Goal: Information Seeking & Learning: Learn about a topic

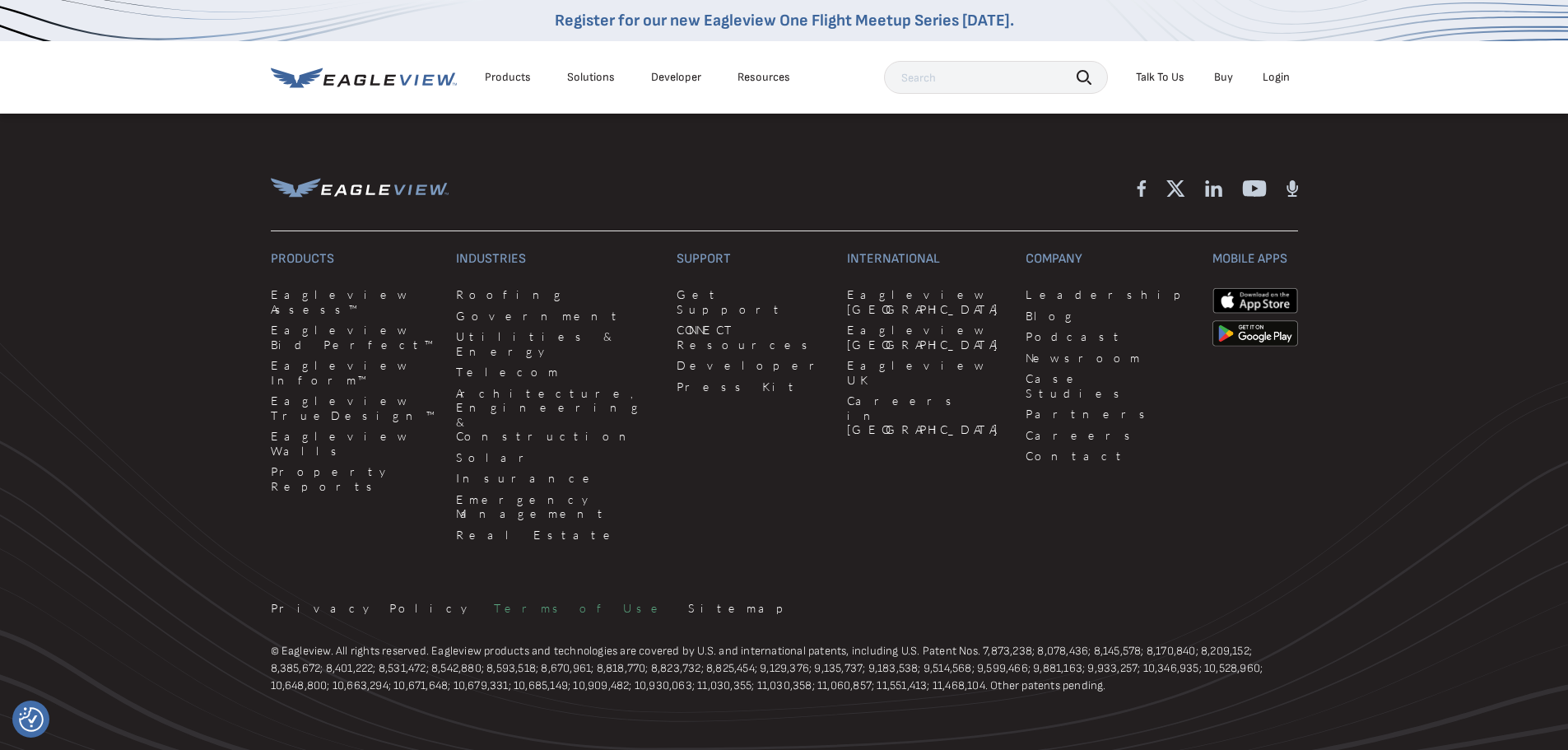
click at [494, 600] on link "Terms of Use" at bounding box center [581, 607] width 175 height 15
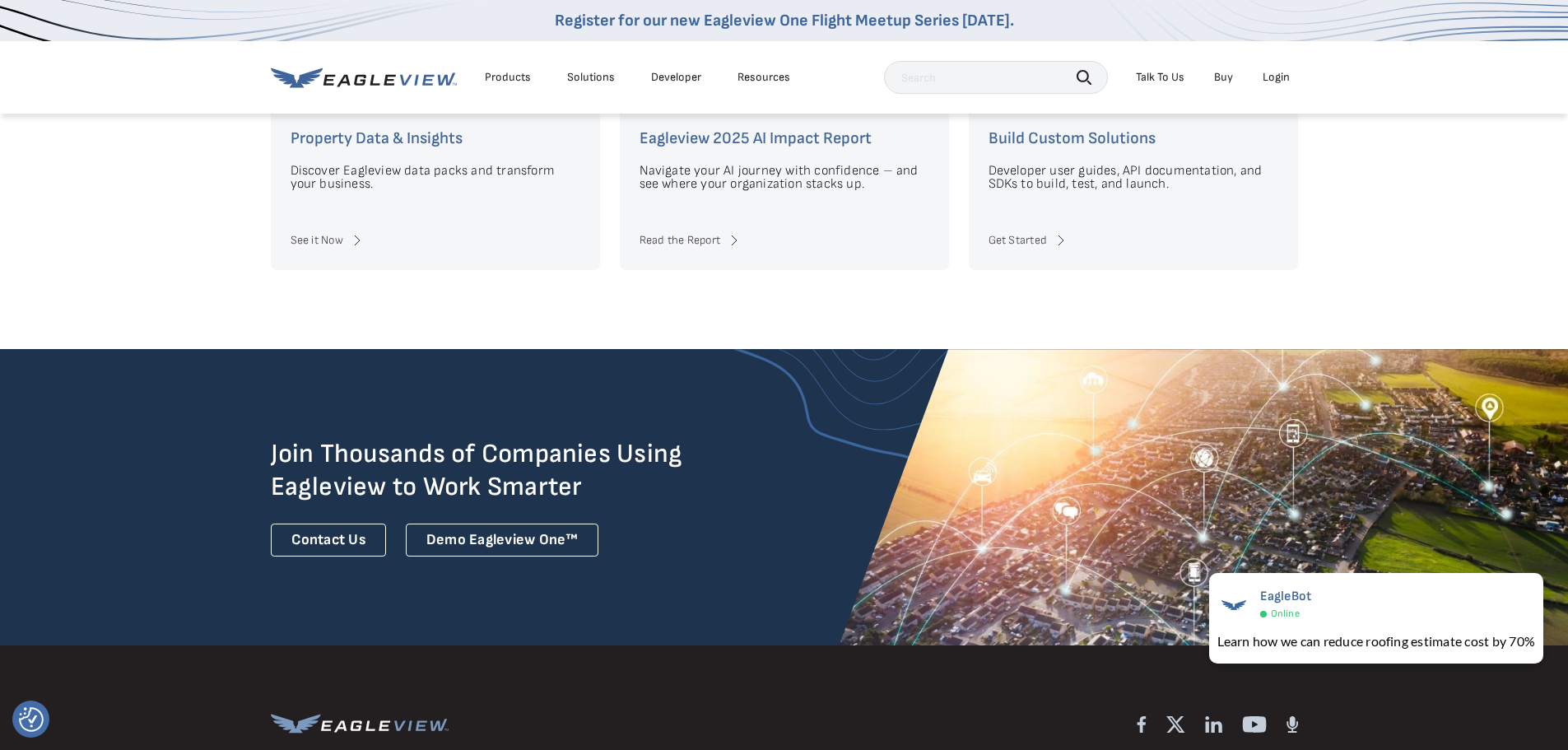
scroll to position [4538, 0]
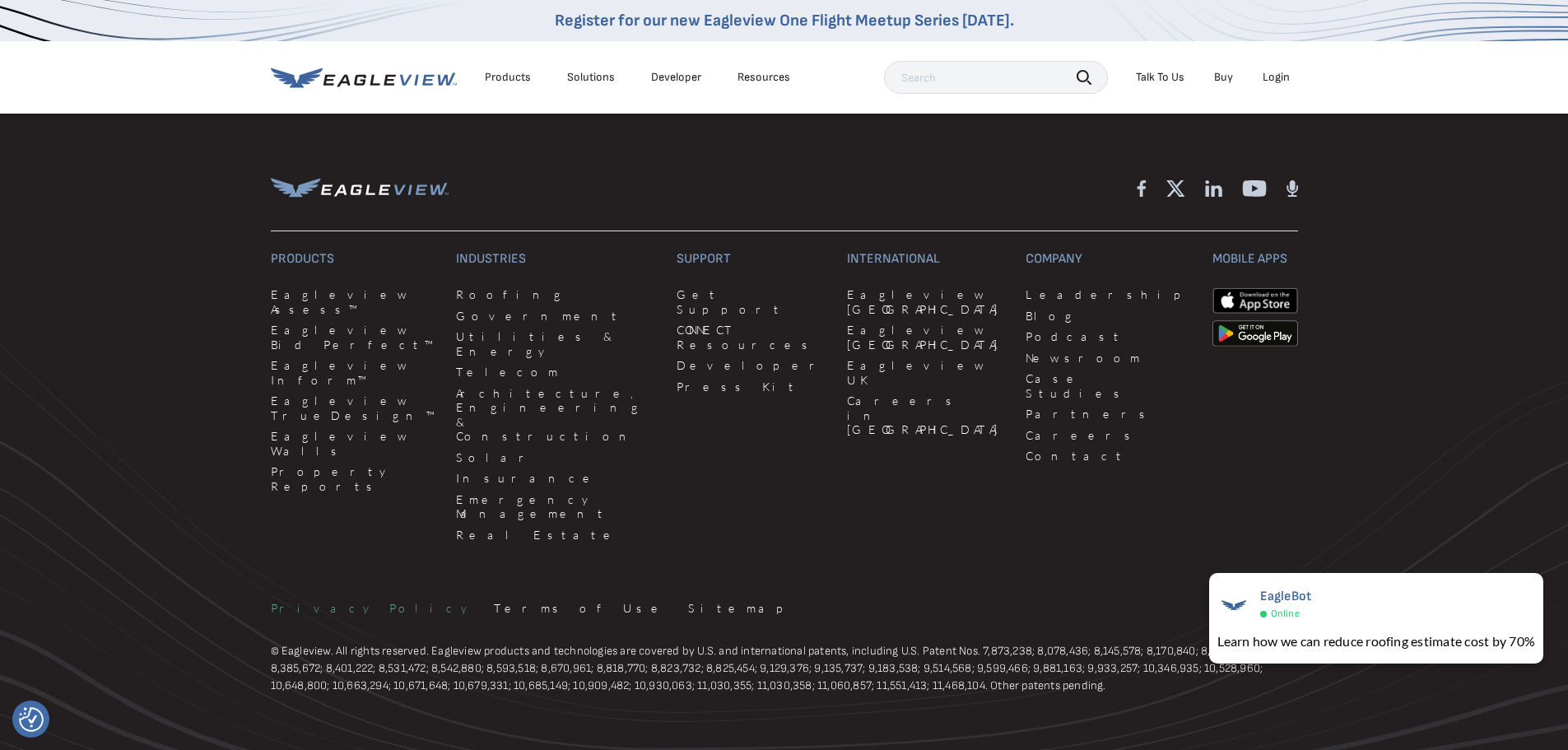
click at [322, 600] on link "Privacy Policy" at bounding box center [373, 607] width 203 height 15
